Goal: Check status: Check status

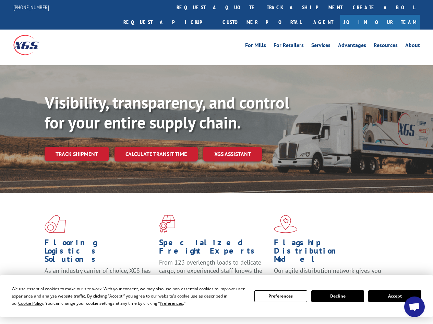
click at [217, 162] on div "Visibility, transparency, and control for your entire supply chain. Track shipm…" at bounding box center [239, 141] width 389 height 96
click at [24, 303] on span "Cookie Policy" at bounding box center [30, 303] width 25 height 6
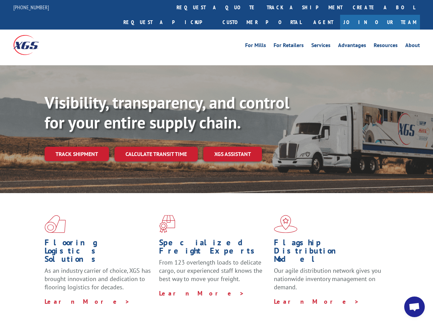
click at [165, 303] on div "Flooring Logistics Solutions As an industry carrier of choice, XGS has brought …" at bounding box center [216, 262] width 433 height 138
click at [281, 296] on div "Flooring Logistics Solutions As an industry carrier of choice, XGS has brought …" at bounding box center [216, 260] width 433 height 134
click at [338, 296] on div "Flooring Logistics Solutions As an industry carrier of choice, XGS has brought …" at bounding box center [216, 260] width 433 height 134
click at [395, 296] on div "Flooring Logistics Solutions As an industry carrier of choice, XGS has brought …" at bounding box center [216, 260] width 433 height 134
click at [217, 162] on div "Visibility, transparency, and control for your entire supply chain. Track shipm…" at bounding box center [239, 141] width 389 height 96
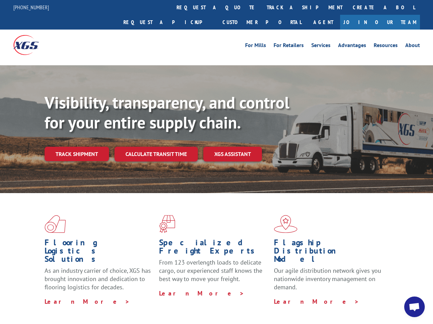
click at [262, 7] on link "track a shipment" at bounding box center [305, 7] width 86 height 15
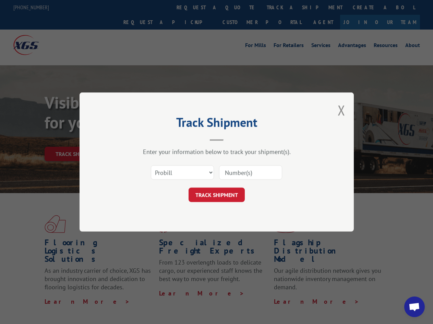
click at [240, 7] on div "Track Shipment Enter your information below to track your shipment(s). Select c…" at bounding box center [216, 162] width 433 height 324
click at [282, 7] on div "Track Shipment Enter your information below to track your shipment(s). Select c…" at bounding box center [216, 162] width 433 height 324
